Goal: Task Accomplishment & Management: Manage account settings

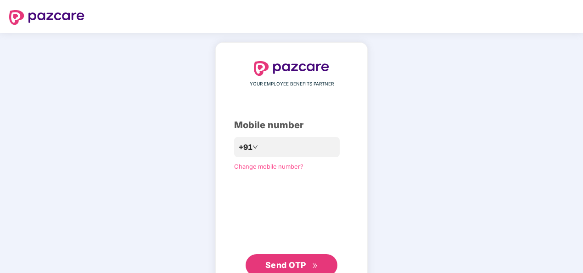
click at [218, 164] on div "YOUR EMPLOYEE BENEFITS PARTNER Mobile number +91 Change mobile number? Send OTP" at bounding box center [291, 168] width 152 height 252
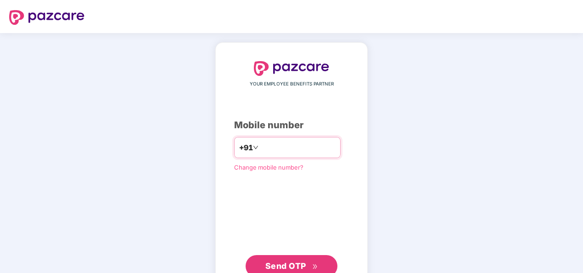
click at [268, 150] on input "number" at bounding box center [297, 147] width 75 height 15
type input "**********"
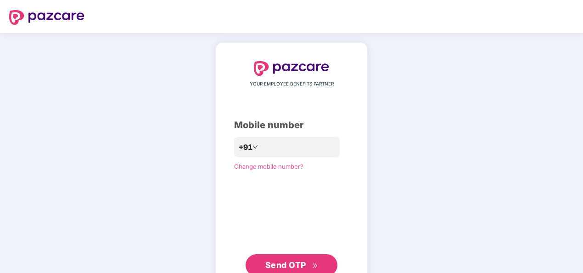
click at [294, 264] on span "Send OTP" at bounding box center [285, 265] width 41 height 10
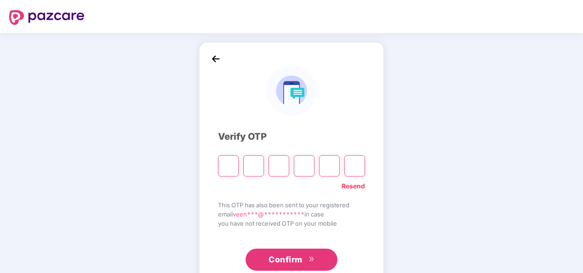
type input "*"
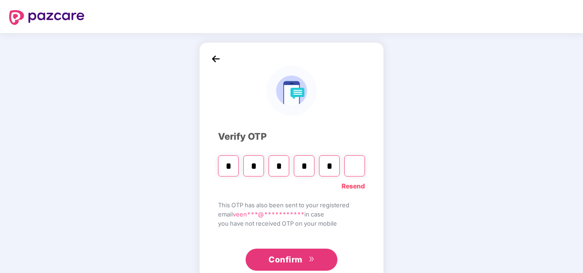
type input "*"
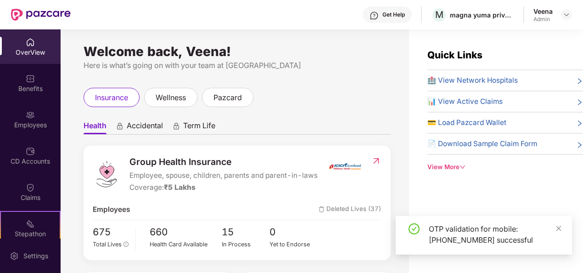
click at [22, 121] on div "Employees" at bounding box center [30, 124] width 61 height 9
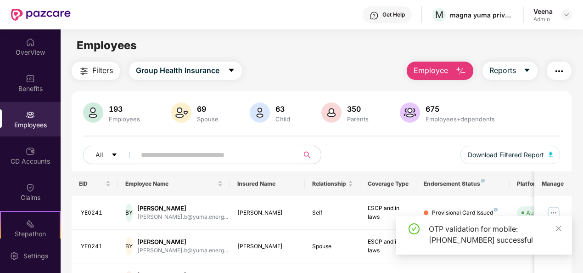
click at [421, 71] on span "Employee" at bounding box center [430, 70] width 34 height 11
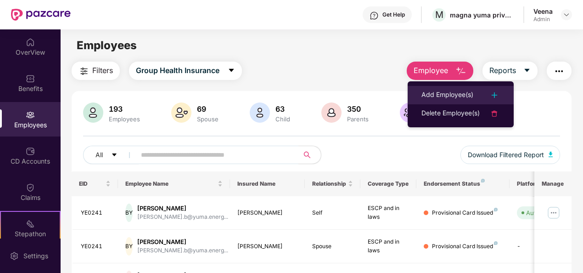
click at [437, 98] on div "Add Employee(s)" at bounding box center [447, 94] width 52 height 11
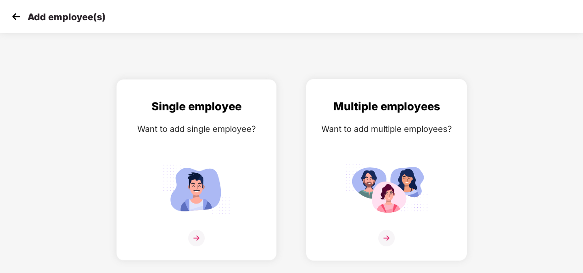
click at [384, 237] on img at bounding box center [386, 237] width 17 height 17
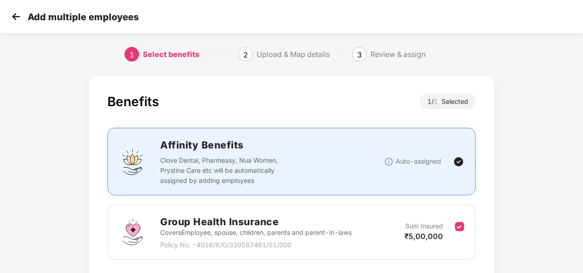
scroll to position [66, 0]
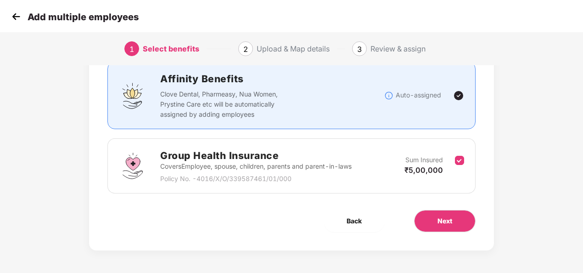
click at [312, 168] on p "Covers Employee, spouse, children, parents and parent-in-laws" at bounding box center [255, 166] width 191 height 10
click at [445, 226] on button "Next" at bounding box center [444, 221] width 61 height 22
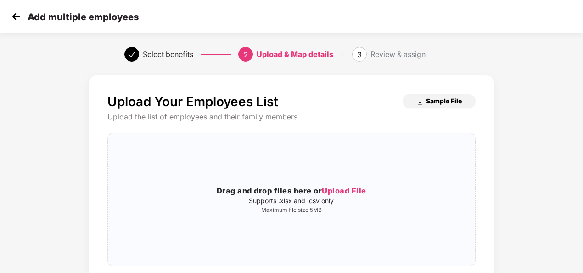
click at [420, 103] on img "button" at bounding box center [419, 101] width 7 height 7
click at [344, 192] on span "Upload File" at bounding box center [344, 190] width 45 height 9
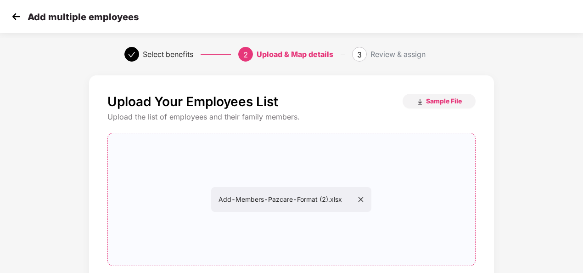
scroll to position [96, 0]
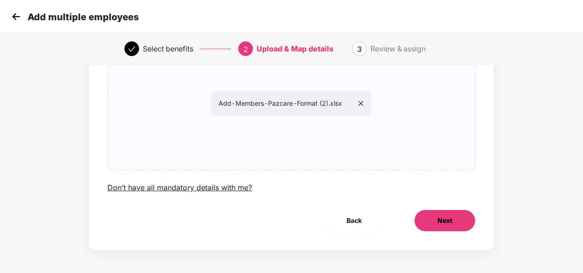
click at [437, 223] on span "Next" at bounding box center [444, 220] width 15 height 10
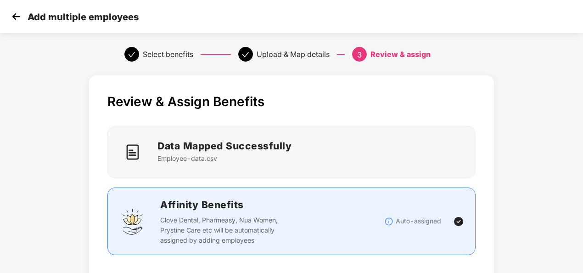
scroll to position [248, 0]
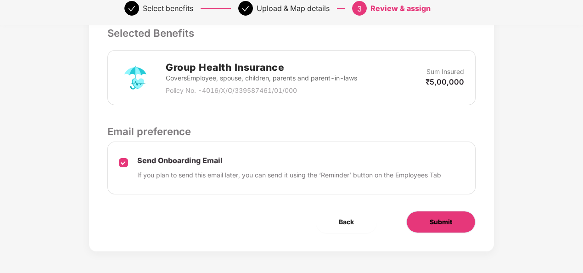
click at [438, 219] on span "Submit" at bounding box center [440, 222] width 22 height 10
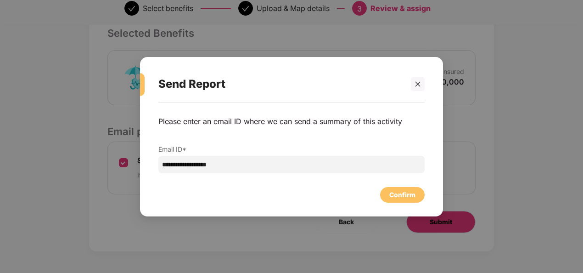
scroll to position [0, 0]
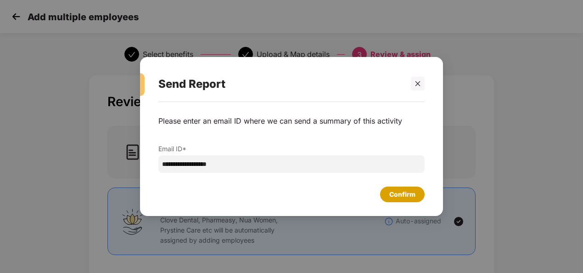
click at [404, 192] on div "Confirm" at bounding box center [402, 194] width 26 height 10
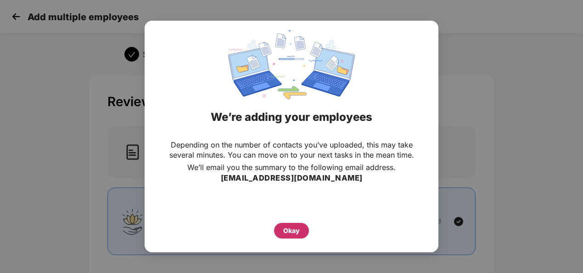
click at [290, 231] on div "Okay" at bounding box center [291, 230] width 17 height 10
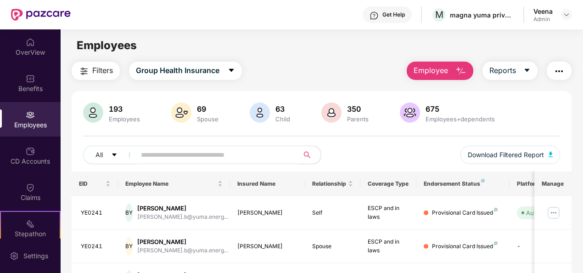
click at [439, 70] on span "Employee" at bounding box center [430, 70] width 34 height 11
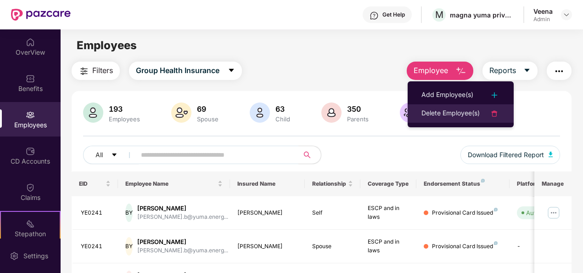
click at [430, 116] on div "Delete Employee(s)" at bounding box center [450, 113] width 58 height 11
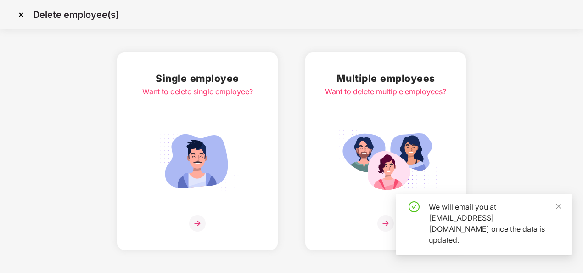
click at [200, 220] on img at bounding box center [197, 223] width 17 height 17
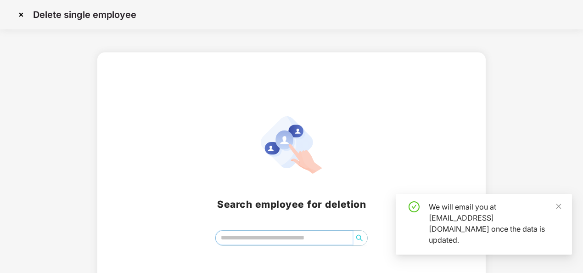
click at [253, 239] on input "search" at bounding box center [284, 237] width 137 height 14
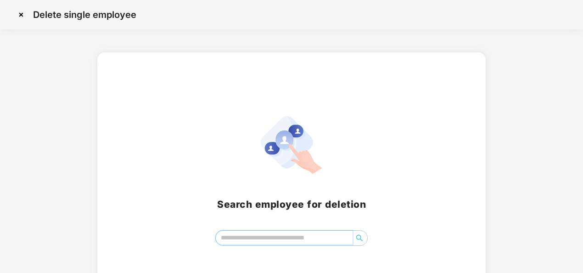
paste input "******"
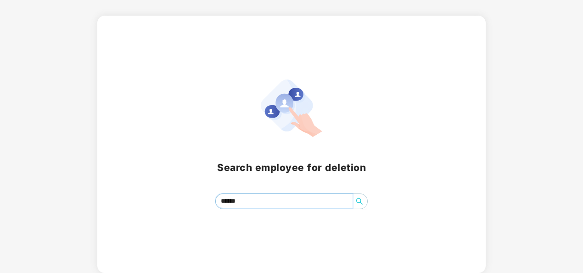
type input "******"
click at [360, 204] on icon "search" at bounding box center [359, 200] width 7 height 7
click at [231, 199] on input "******" at bounding box center [284, 201] width 137 height 14
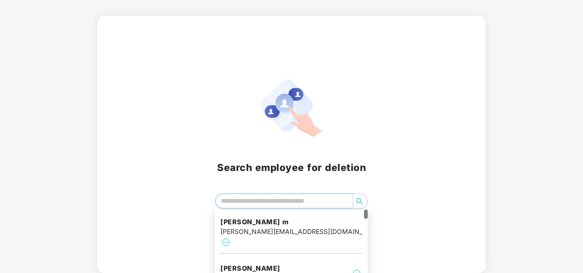
paste input "******"
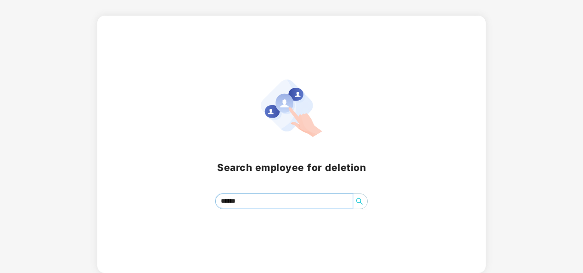
click at [231, 199] on input "******" at bounding box center [284, 201] width 137 height 14
paste input "****"
type input "**********"
click at [362, 199] on icon "search" at bounding box center [359, 200] width 7 height 7
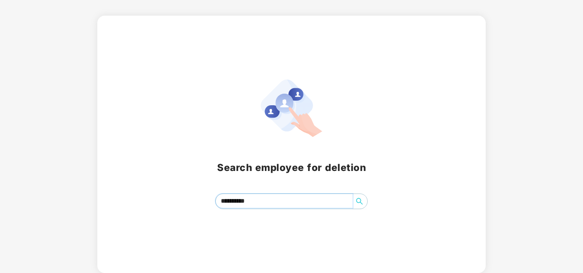
click at [362, 199] on icon "search" at bounding box center [359, 200] width 7 height 7
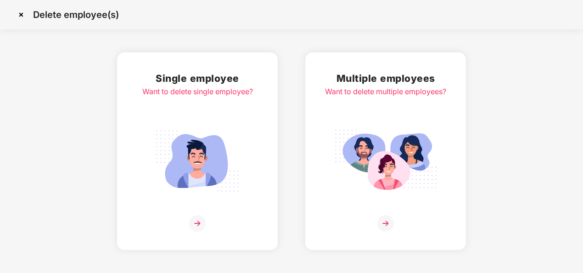
click at [197, 218] on img at bounding box center [197, 223] width 17 height 17
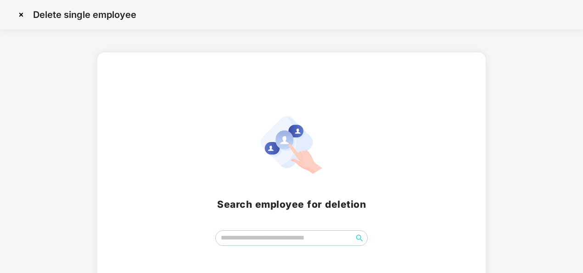
scroll to position [37, 0]
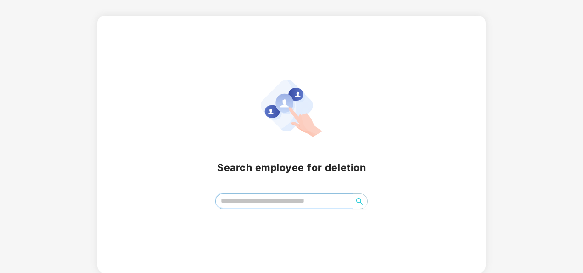
click at [231, 202] on input "search" at bounding box center [284, 201] width 137 height 14
paste input "**********"
type input "*"
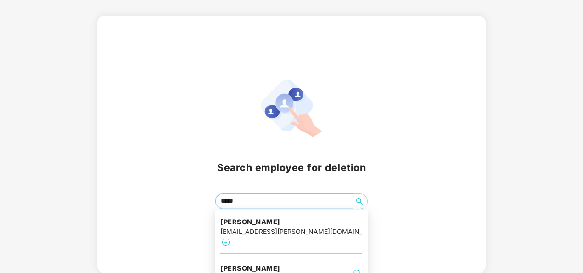
type input "******"
click at [240, 272] on div "[EMAIL_ADDRESS][DOMAIN_NAME]" at bounding box center [275, 278] width 111 height 10
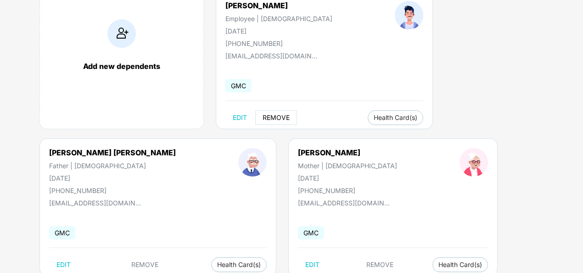
scroll to position [92, 0]
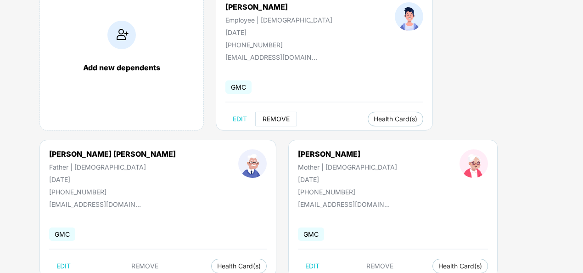
click at [273, 117] on span "REMOVE" at bounding box center [275, 118] width 27 height 7
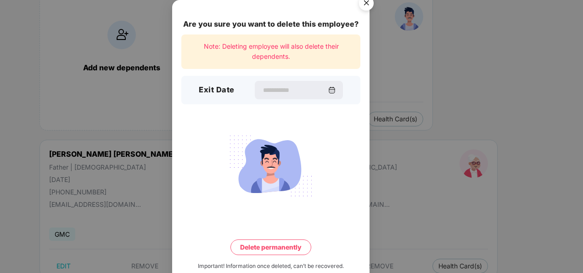
scroll to position [20, 0]
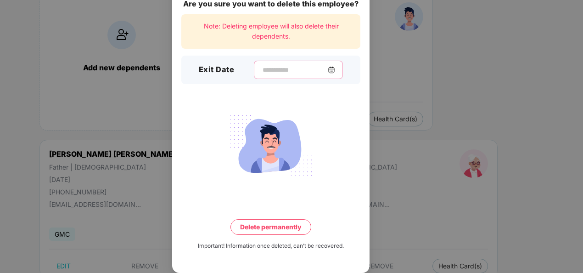
click at [280, 66] on input at bounding box center [295, 70] width 66 height 10
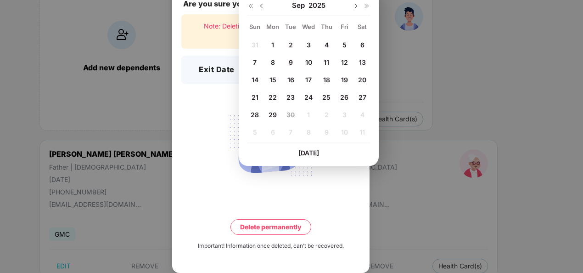
click at [290, 113] on div "31 1 2 3 4 5 6 7 8 9 10 11 12 13 14 15 16 17 18 19 20 21 22 23 24 25 26 27 28 2…" at bounding box center [308, 90] width 123 height 105
click at [451, 71] on div "Are you sure you want to delete this employee? Note: Deleting employee will als…" at bounding box center [291, 136] width 583 height 273
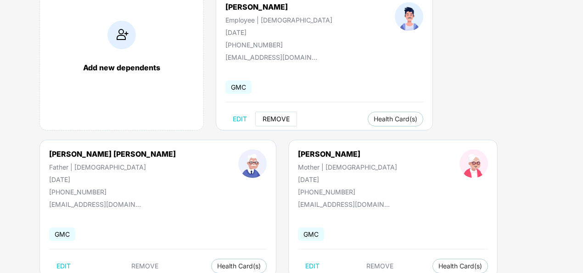
scroll to position [0, 0]
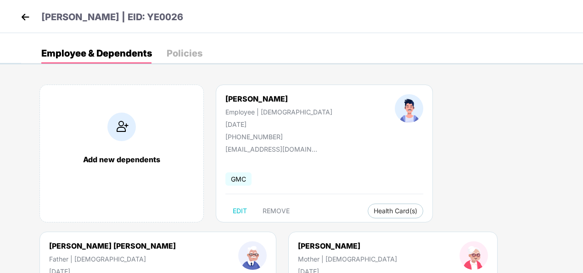
click at [23, 22] on img at bounding box center [25, 17] width 14 height 14
